Goal: Information Seeking & Learning: Learn about a topic

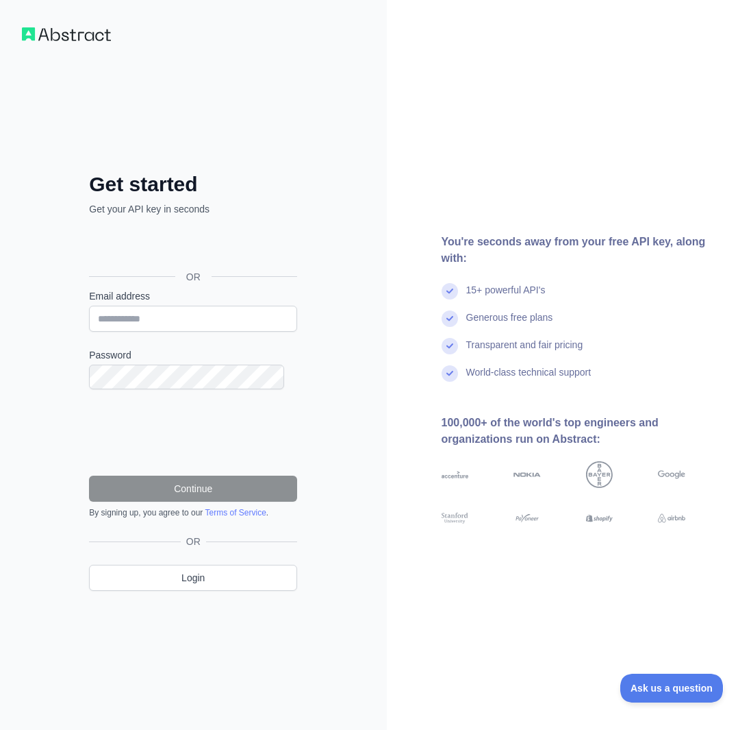
click at [163, 320] on input "Email address" at bounding box center [193, 319] width 208 height 26
click at [138, 320] on input "Email address" at bounding box center [193, 319] width 208 height 26
type input "**********"
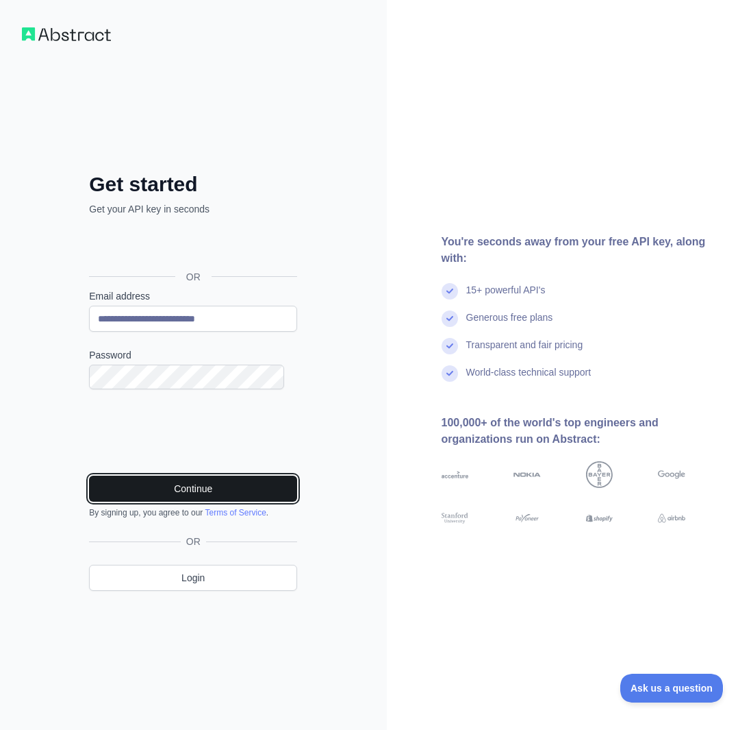
click at [184, 477] on button "Continue" at bounding box center [193, 488] width 208 height 26
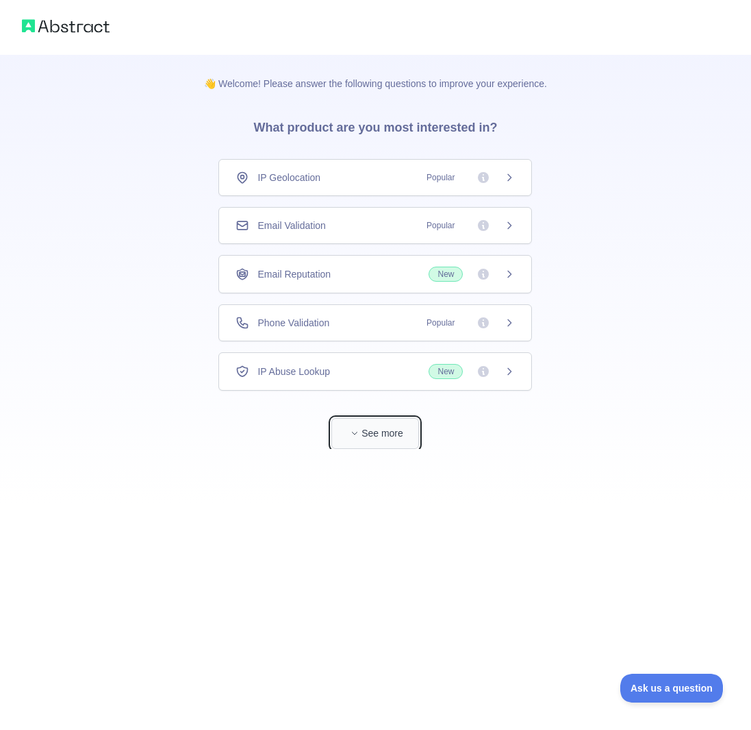
click at [365, 418] on button "See more" at bounding box center [376, 433] width 88 height 31
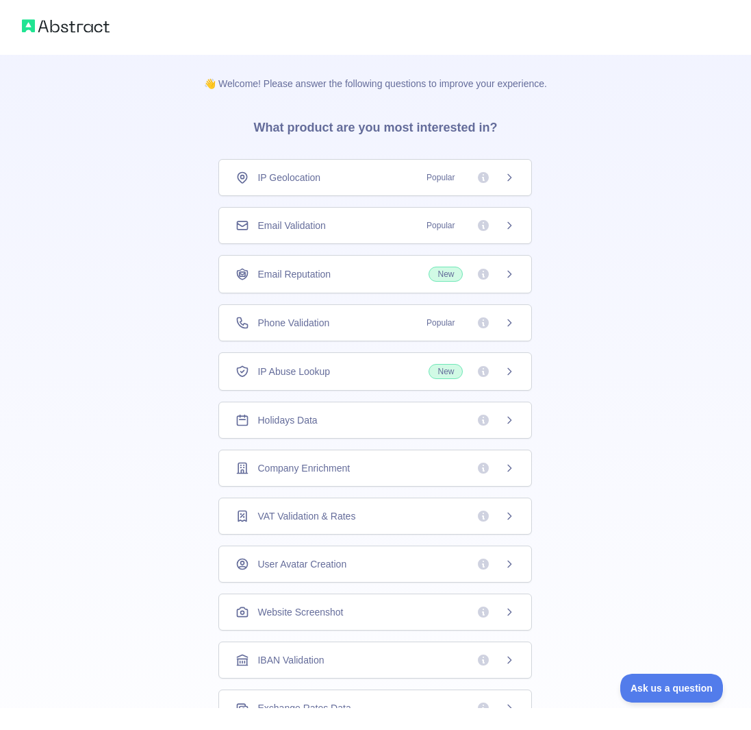
click at [507, 317] on icon at bounding box center [509, 322] width 11 height 11
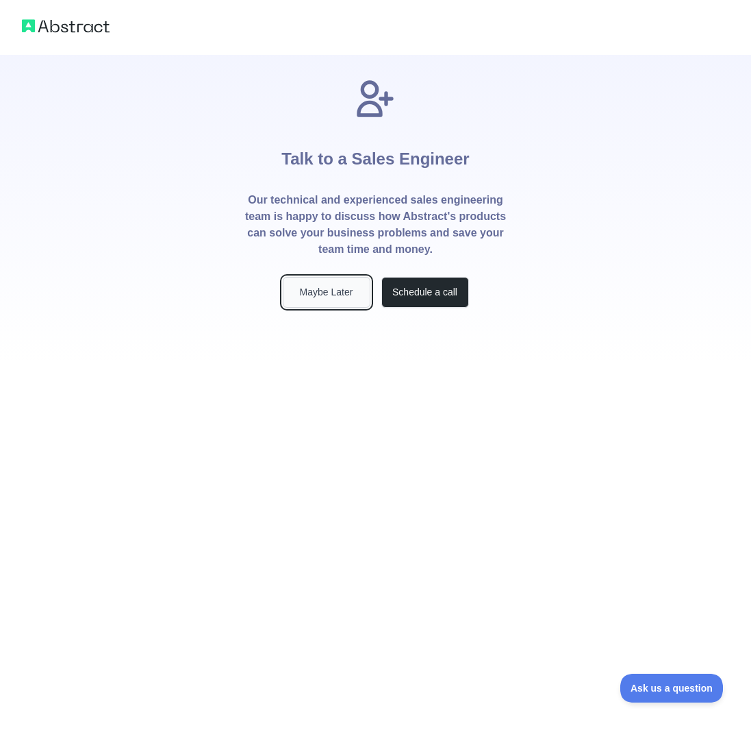
click at [311, 277] on button "Maybe Later" at bounding box center [327, 292] width 88 height 31
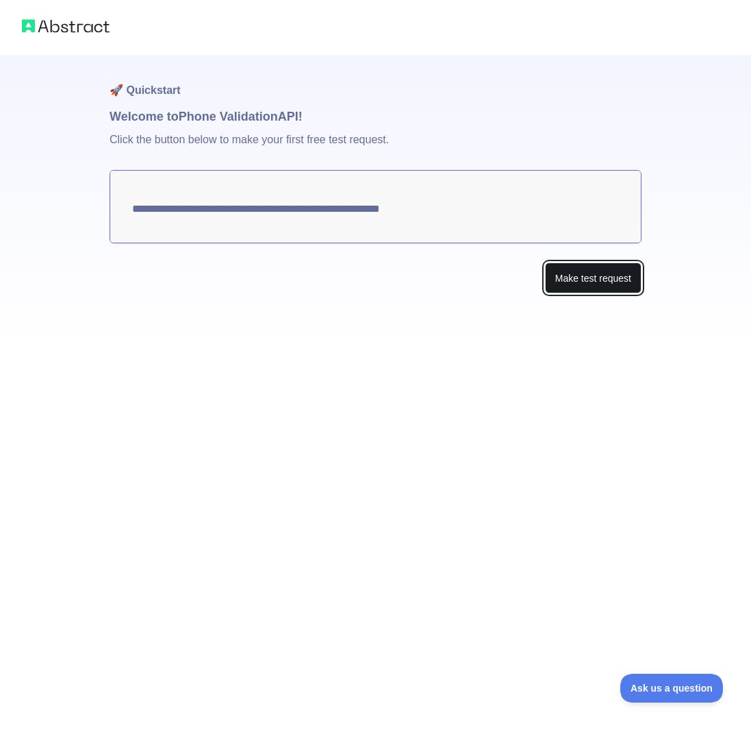
click at [578, 266] on button "Make test request" at bounding box center [593, 277] width 97 height 31
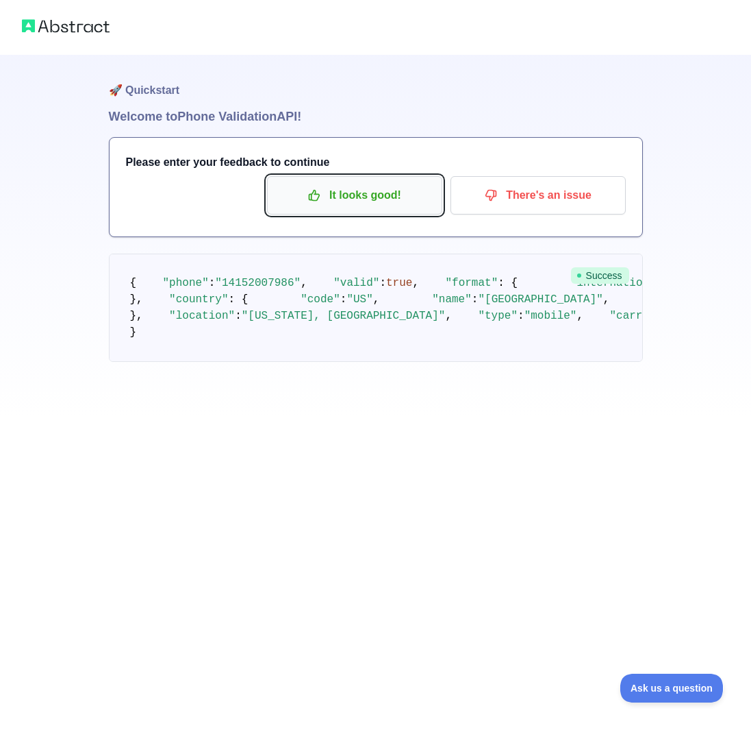
click at [381, 184] on p "It looks good!" at bounding box center [354, 195] width 155 height 23
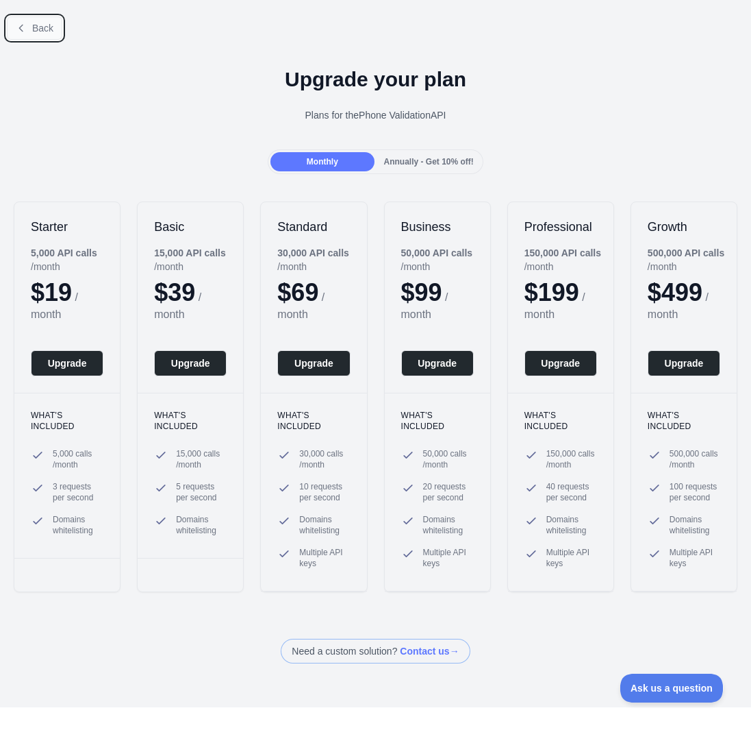
click at [29, 31] on button "Back" at bounding box center [34, 27] width 55 height 23
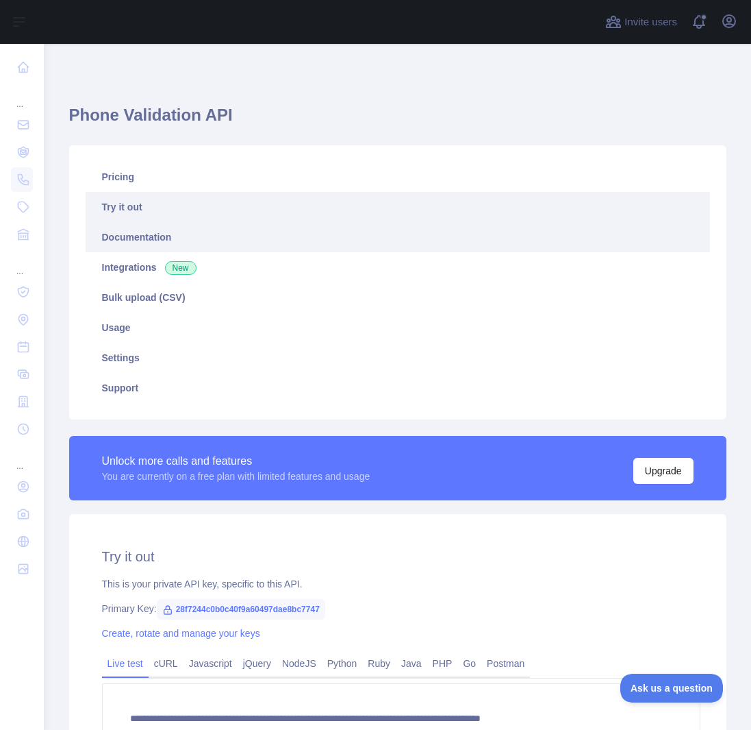
scroll to position [112, 0]
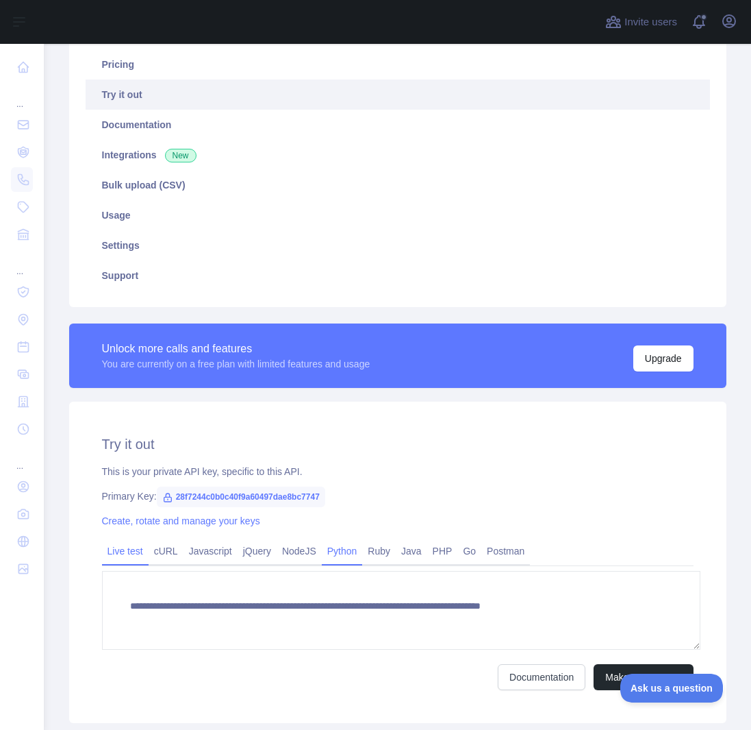
click at [326, 540] on link "Python" at bounding box center [342, 551] width 41 height 22
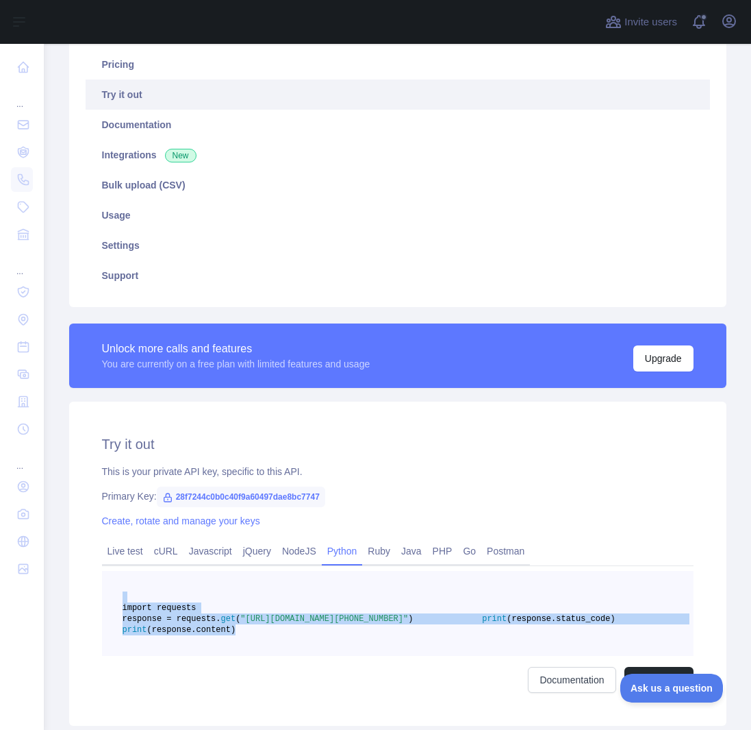
drag, startPoint x: 175, startPoint y: 558, endPoint x: 312, endPoint y: 618, distance: 149.1
click at [306, 623] on pre "import requests response = requests. get ( "[URL][DOMAIN_NAME][PHONE_NUMBER]" )…" at bounding box center [398, 613] width 592 height 85
copy code "import requests response = requests. get ( "[URL][DOMAIN_NAME][PHONE_NUMBER]" )…"
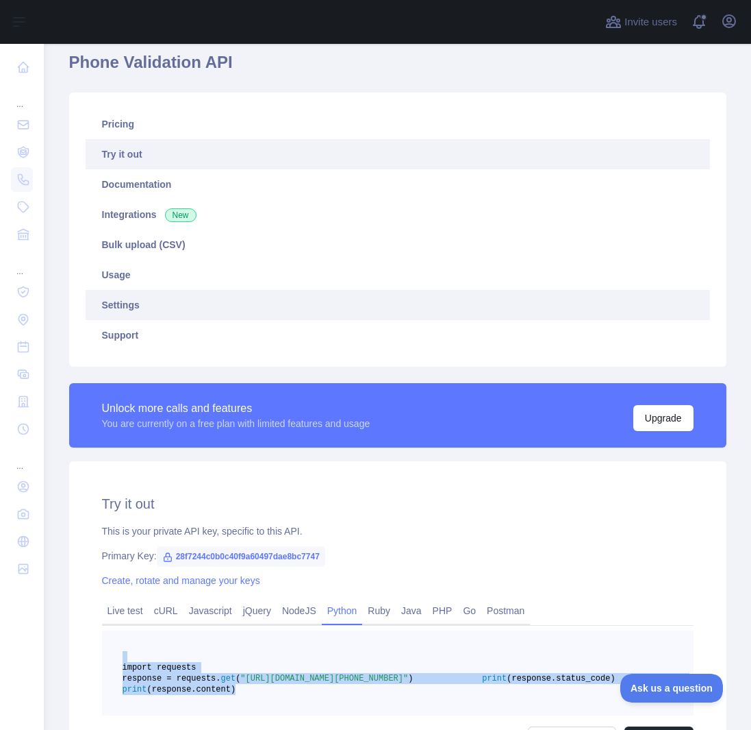
scroll to position [0, 0]
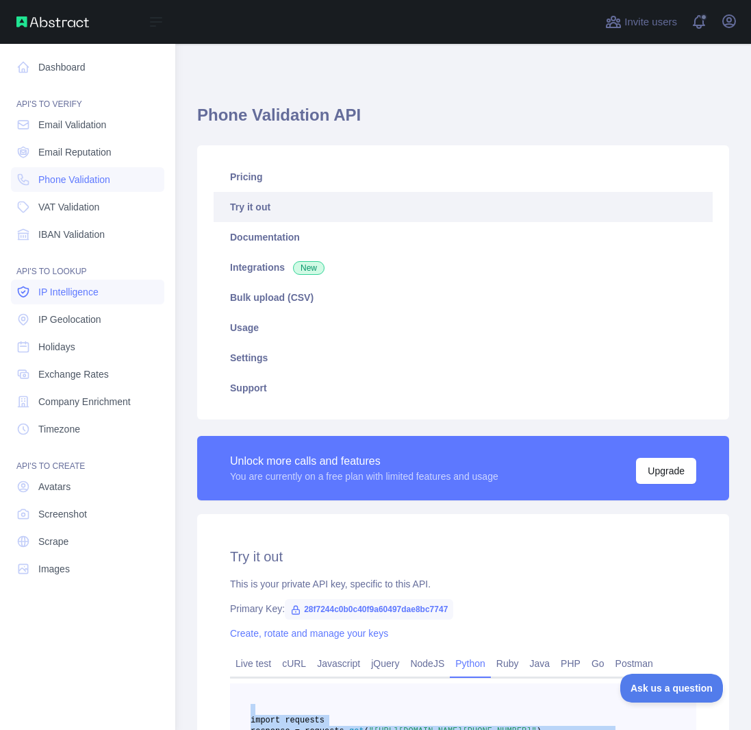
click at [76, 285] on span "IP Intelligence" at bounding box center [68, 292] width 60 height 14
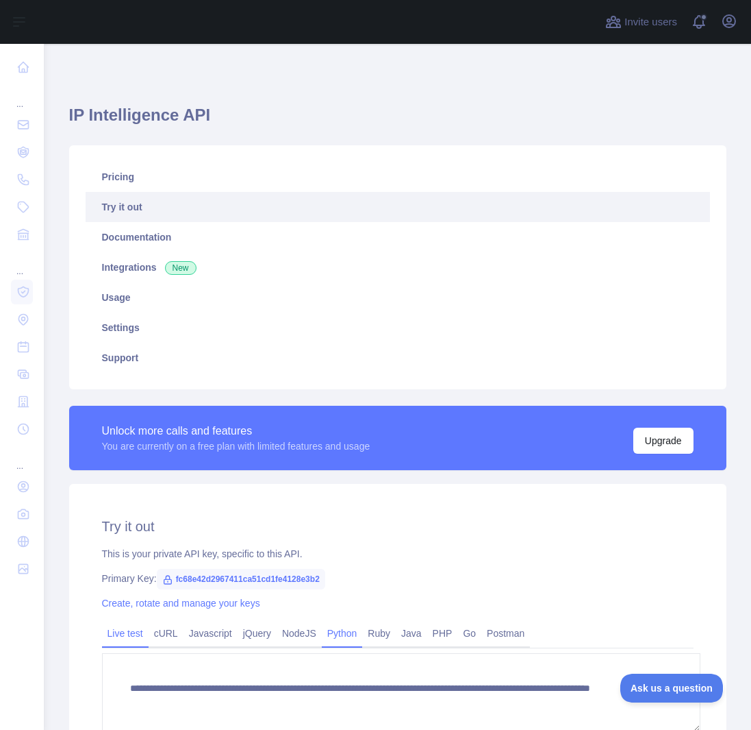
click at [330, 622] on link "Python" at bounding box center [342, 633] width 41 height 22
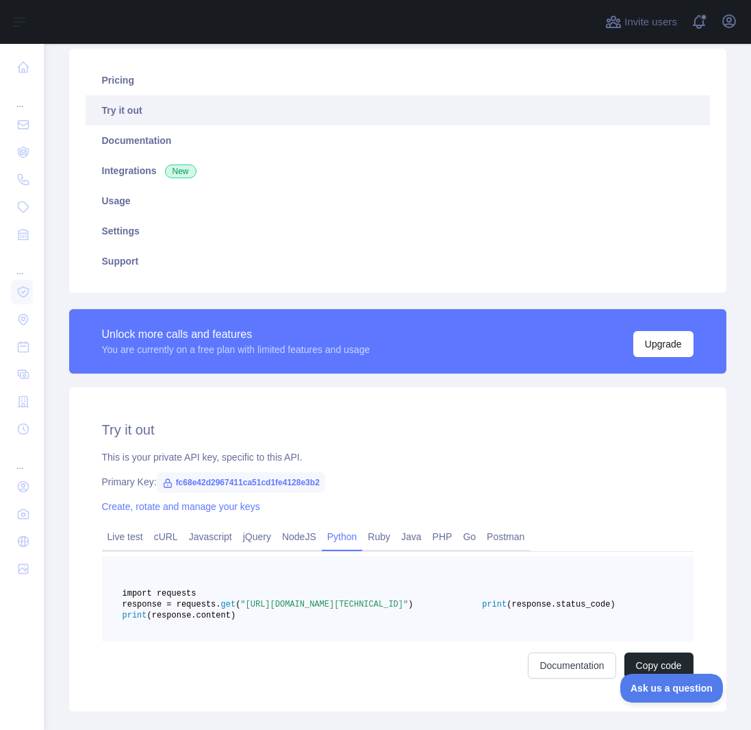
scroll to position [112, 0]
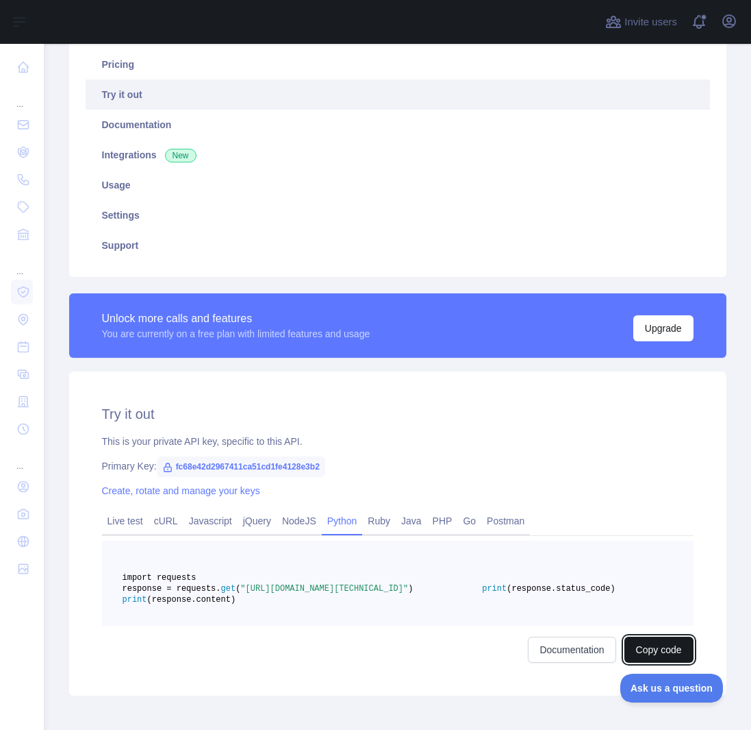
click at [667, 639] on button "Copy code" at bounding box center [659, 649] width 69 height 26
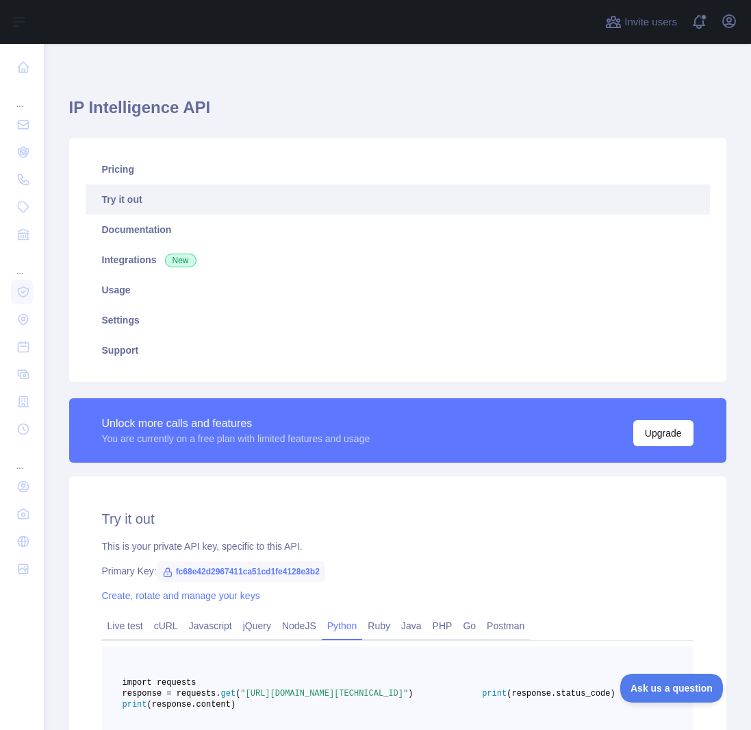
scroll to position [0, 0]
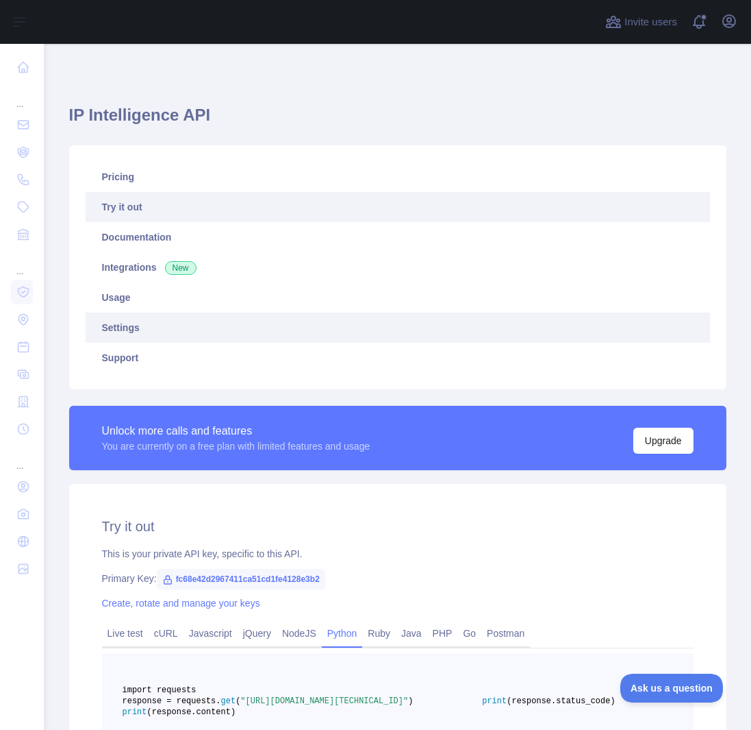
click at [123, 312] on link "Settings" at bounding box center [398, 327] width 625 height 30
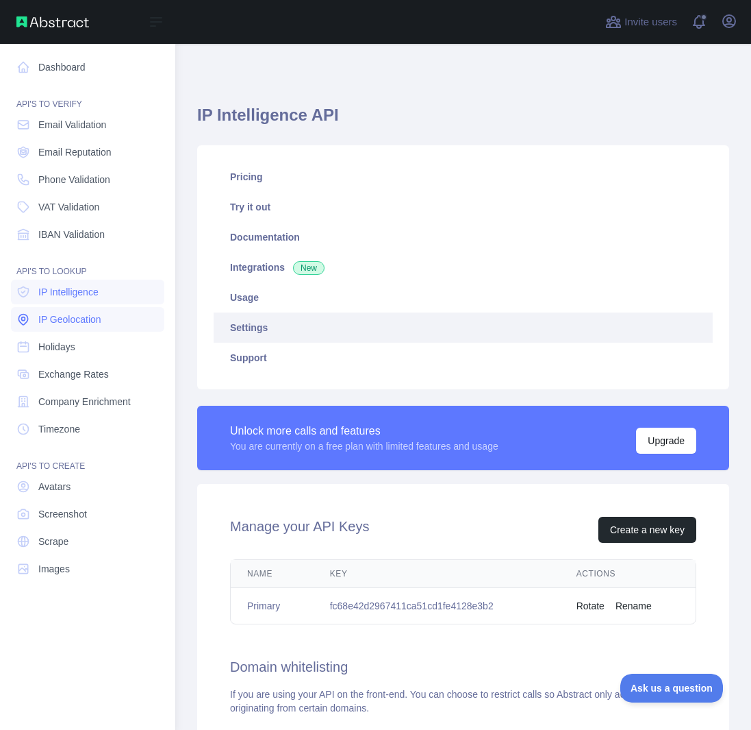
click at [77, 312] on span "IP Geolocation" at bounding box center [69, 319] width 63 height 14
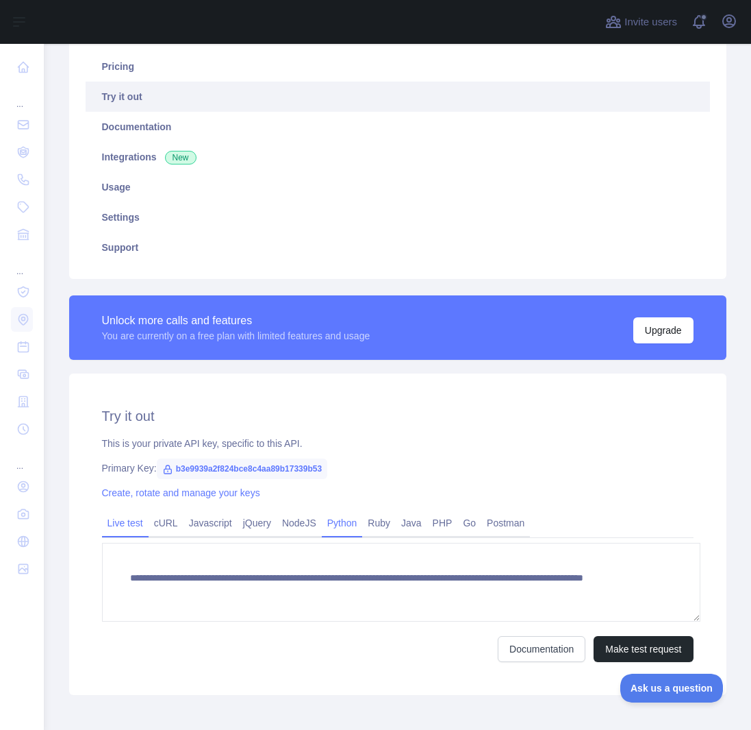
scroll to position [112, 0]
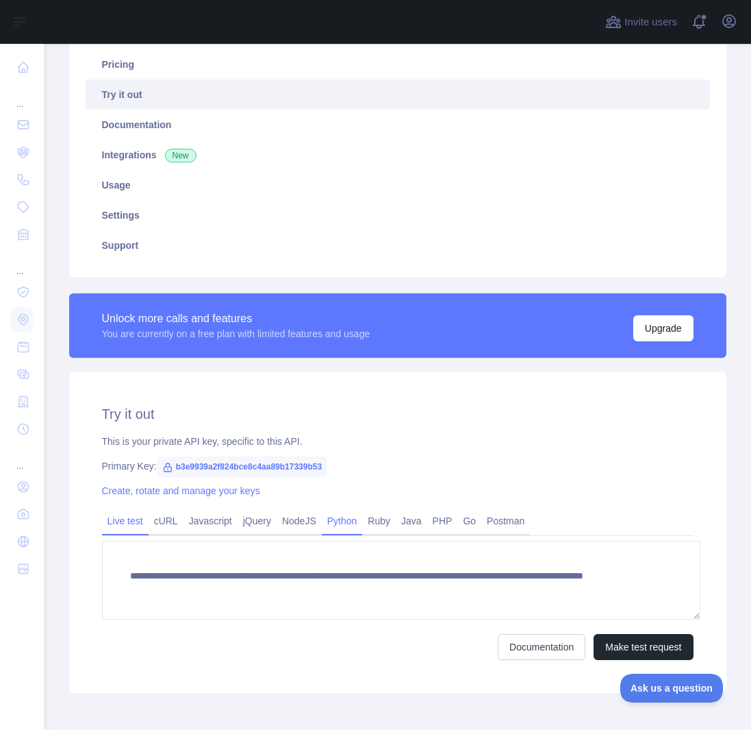
click at [322, 510] on link "Python" at bounding box center [342, 521] width 41 height 22
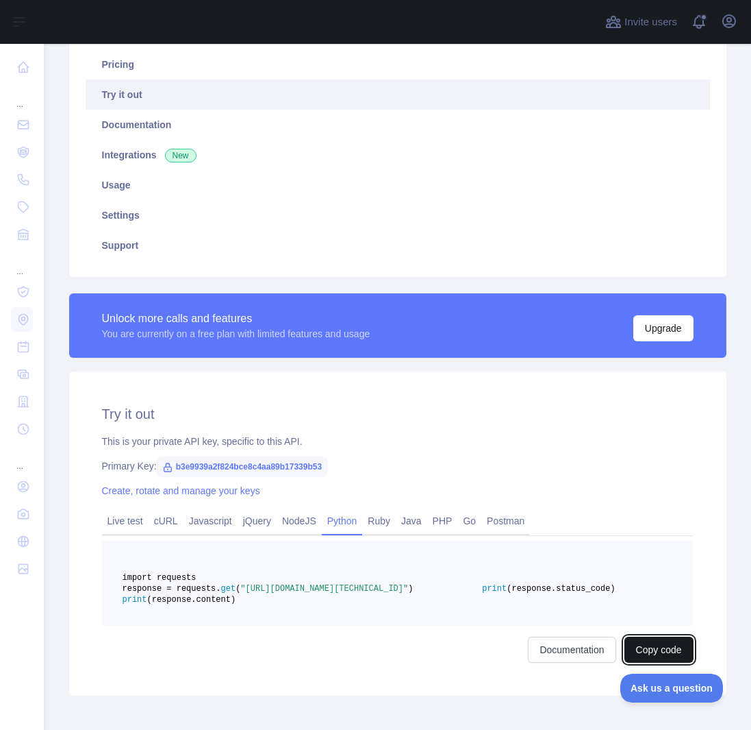
click at [675, 636] on button "Copy code" at bounding box center [659, 649] width 69 height 26
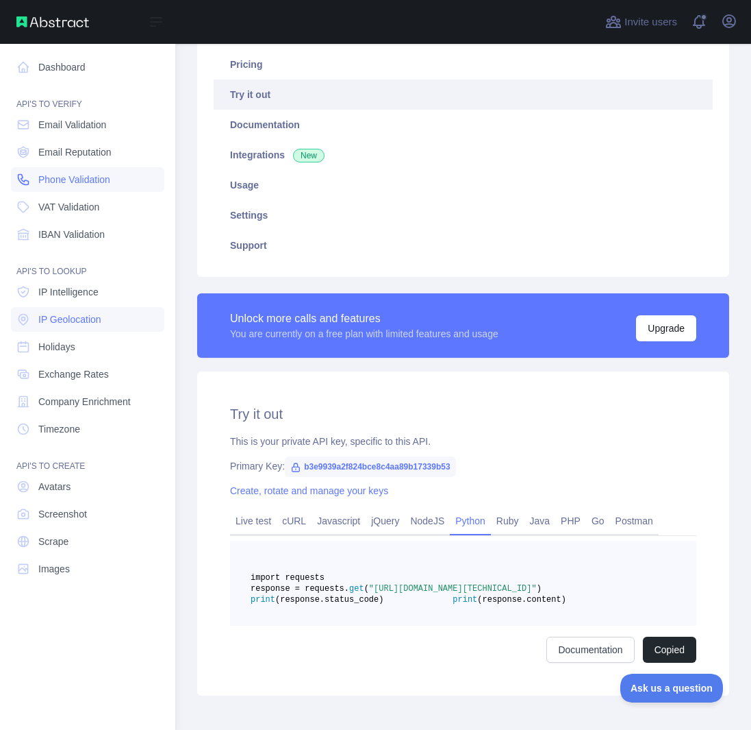
click at [82, 173] on span "Phone Validation" at bounding box center [74, 180] width 72 height 14
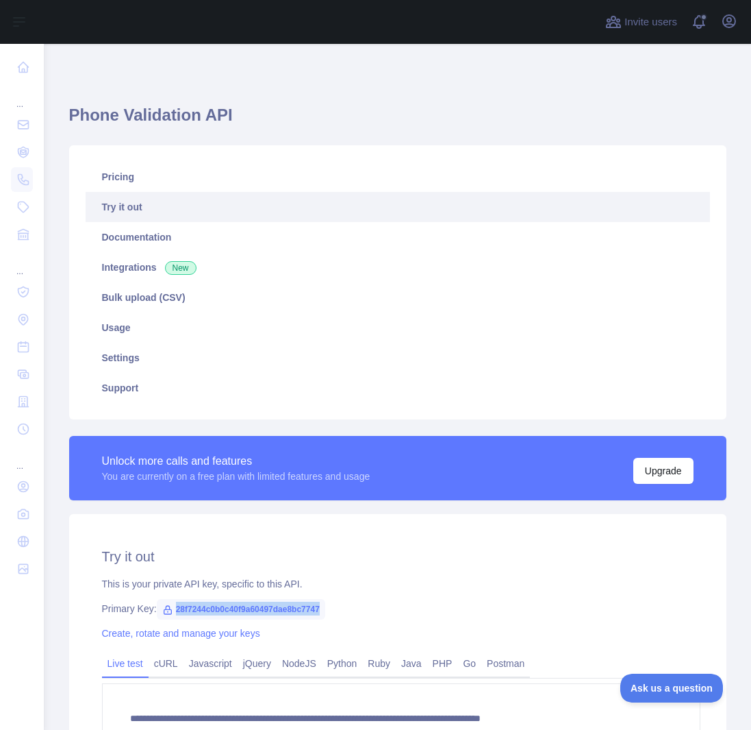
drag, startPoint x: 306, startPoint y: 568, endPoint x: 164, endPoint y: 575, distance: 142.0
click at [164, 601] on div "Primary Key: 28f7244c0b0c40f9a60497dae8bc7747" at bounding box center [398, 608] width 592 height 14
copy span "28f7244c0b0c40f9a60497dae8bc7747"
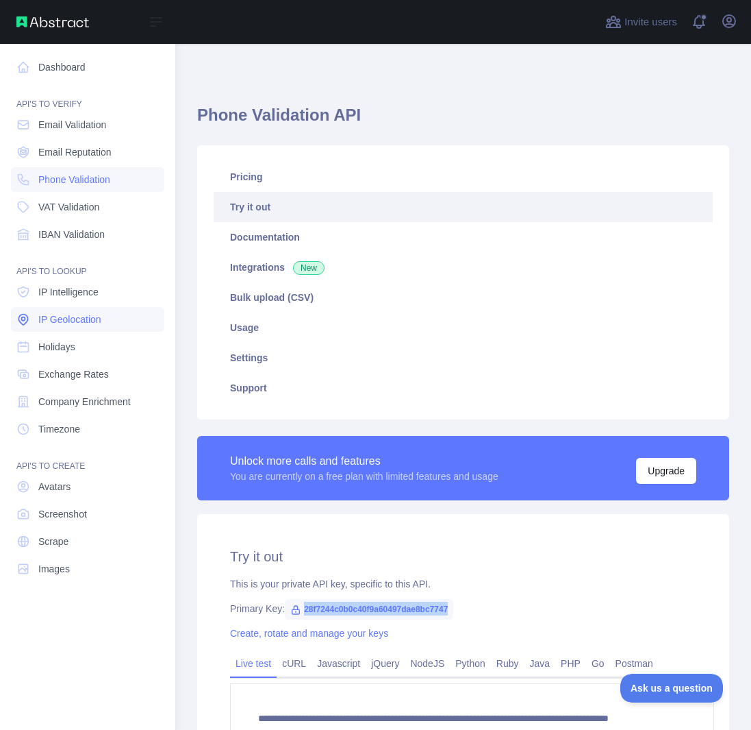
click at [77, 312] on span "IP Geolocation" at bounding box center [69, 319] width 63 height 14
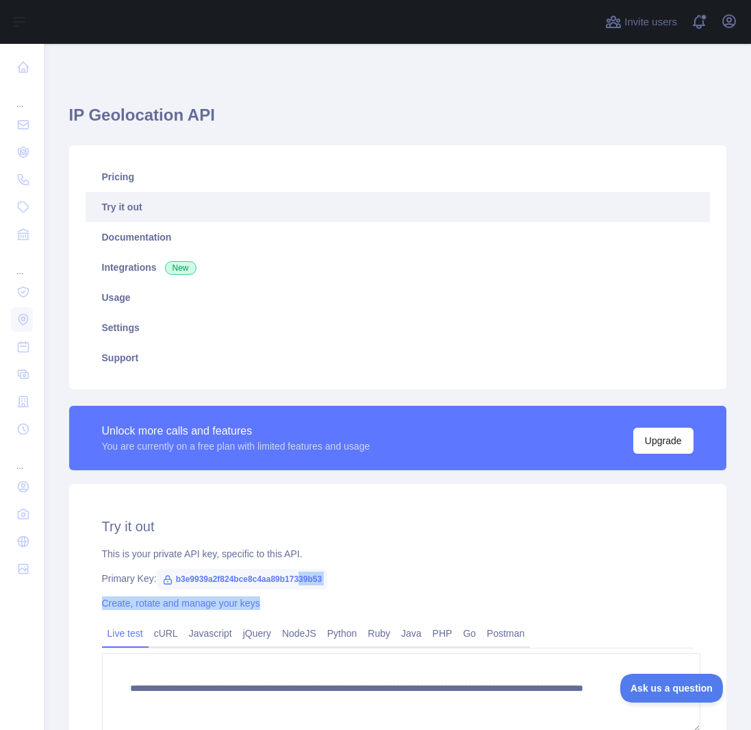
drag, startPoint x: 332, startPoint y: 554, endPoint x: 279, endPoint y: 551, distance: 53.5
click at [279, 551] on div "**********" at bounding box center [398, 644] width 658 height 321
click at [364, 596] on div "Create, rotate and manage your keys" at bounding box center [398, 603] width 592 height 14
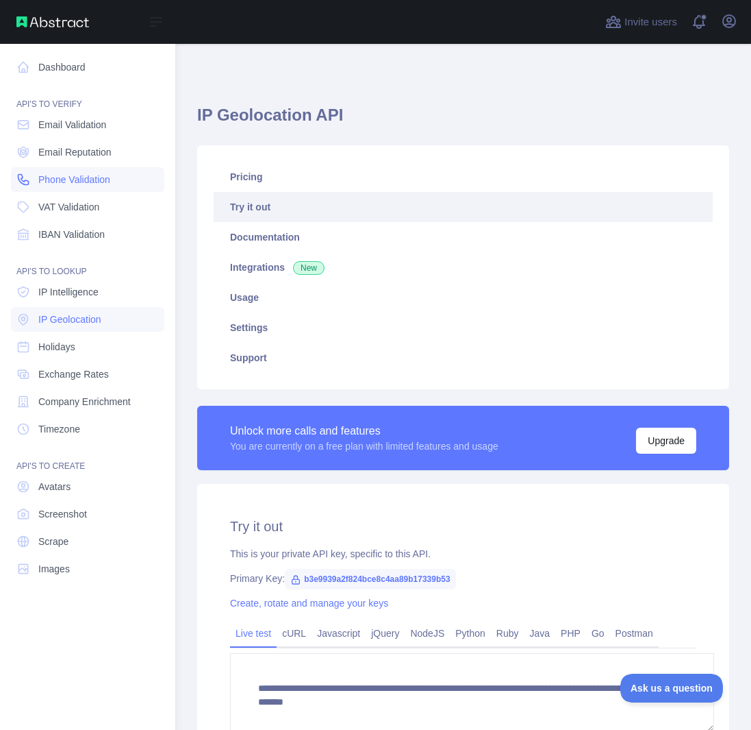
click at [66, 173] on span "Phone Validation" at bounding box center [74, 180] width 72 height 14
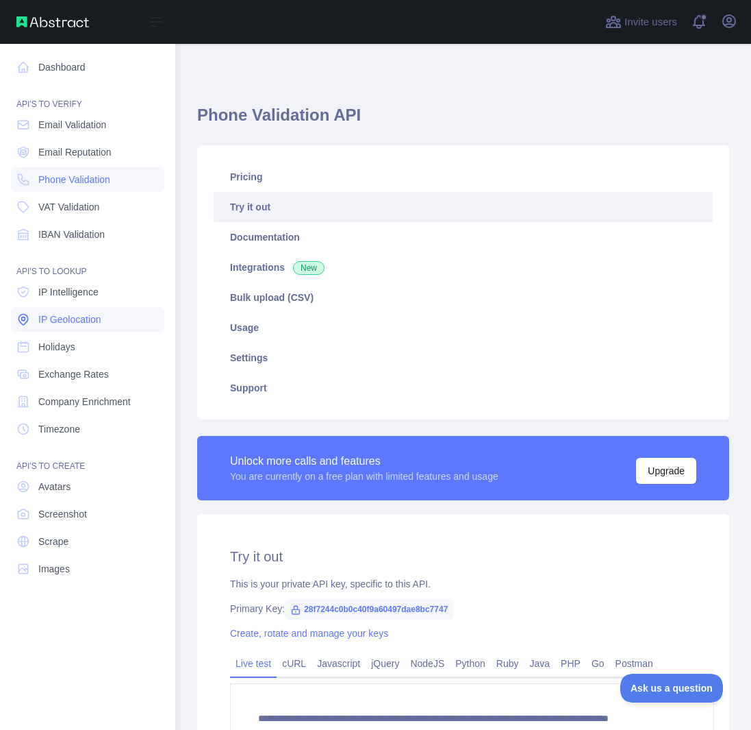
click at [74, 312] on span "IP Geolocation" at bounding box center [69, 319] width 63 height 14
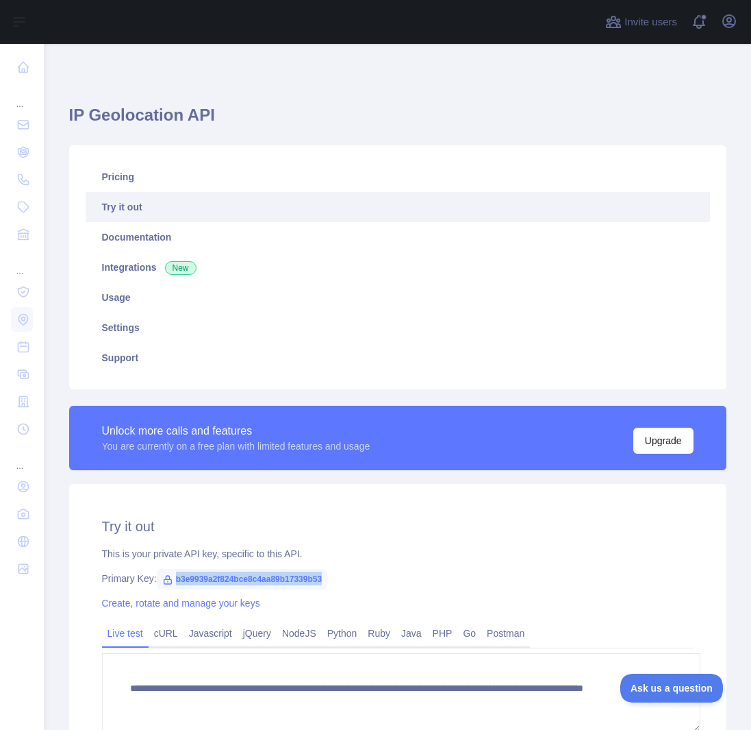
drag, startPoint x: 316, startPoint y: 539, endPoint x: 162, endPoint y: 536, distance: 153.5
click at [163, 571] on div "Primary Key: b3e9939a2f824bce8c4aa89b17339b53" at bounding box center [398, 578] width 592 height 14
copy span "b3e9939a2f824bce8c4aa89b17339b53"
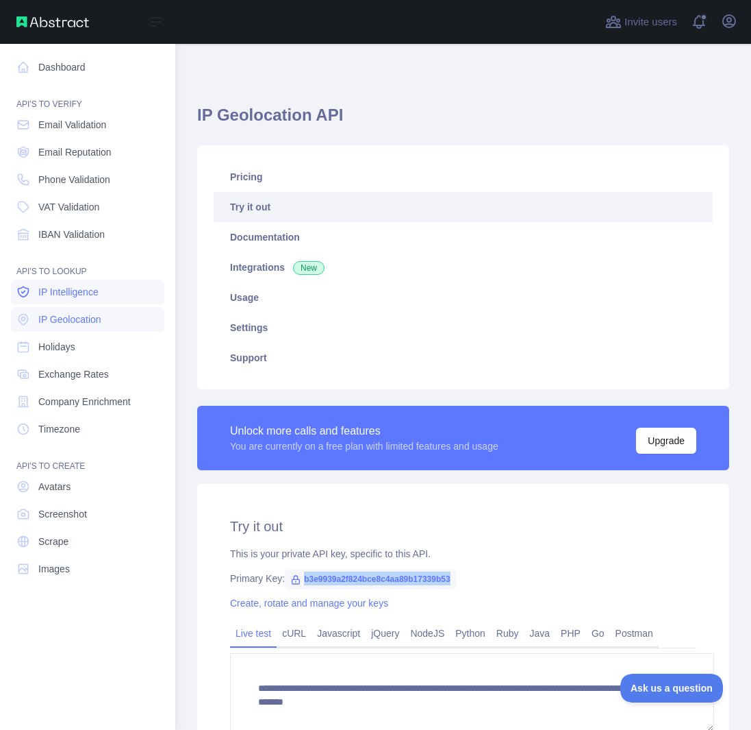
click at [61, 285] on span "IP Intelligence" at bounding box center [68, 292] width 60 height 14
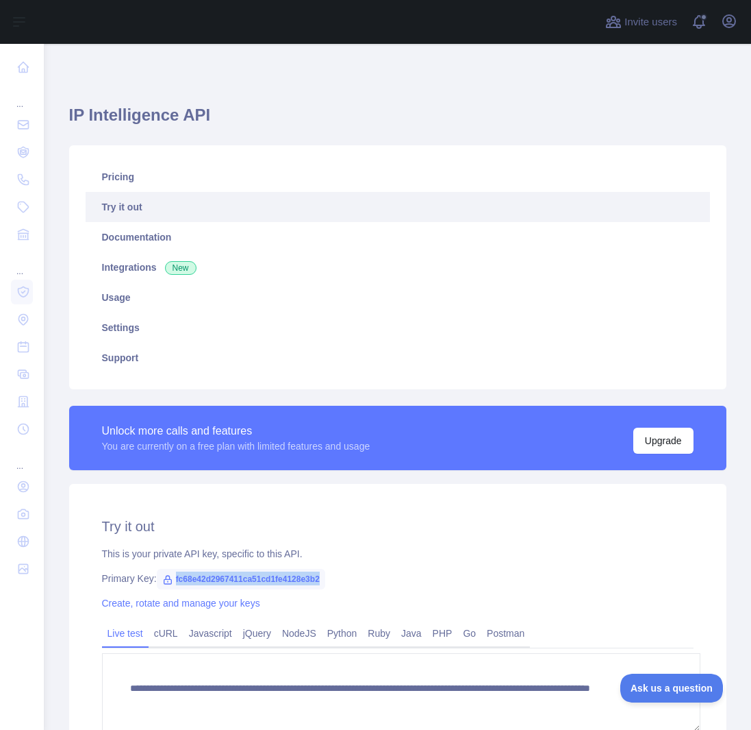
drag, startPoint x: 328, startPoint y: 536, endPoint x: 163, endPoint y: 545, distance: 165.3
click at [163, 571] on div "Primary Key: fc68e42d2967411ca51cd1fe4128e3b2" at bounding box center [398, 578] width 592 height 14
copy span "fc68e42d2967411ca51cd1fe4128e3b2"
